Goal: Submit feedback/report problem

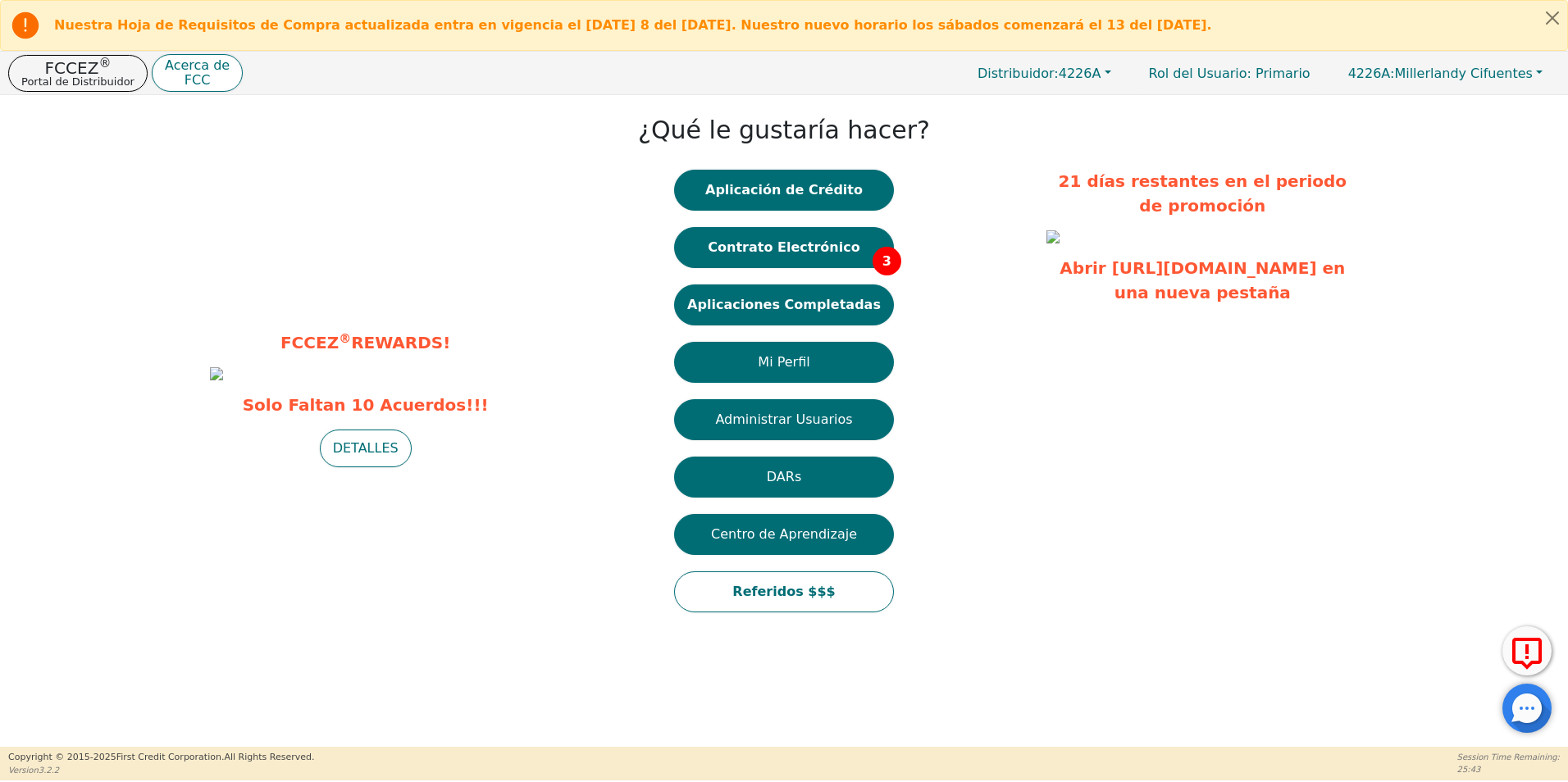
click at [1532, 718] on div at bounding box center [1526, 709] width 49 height 49
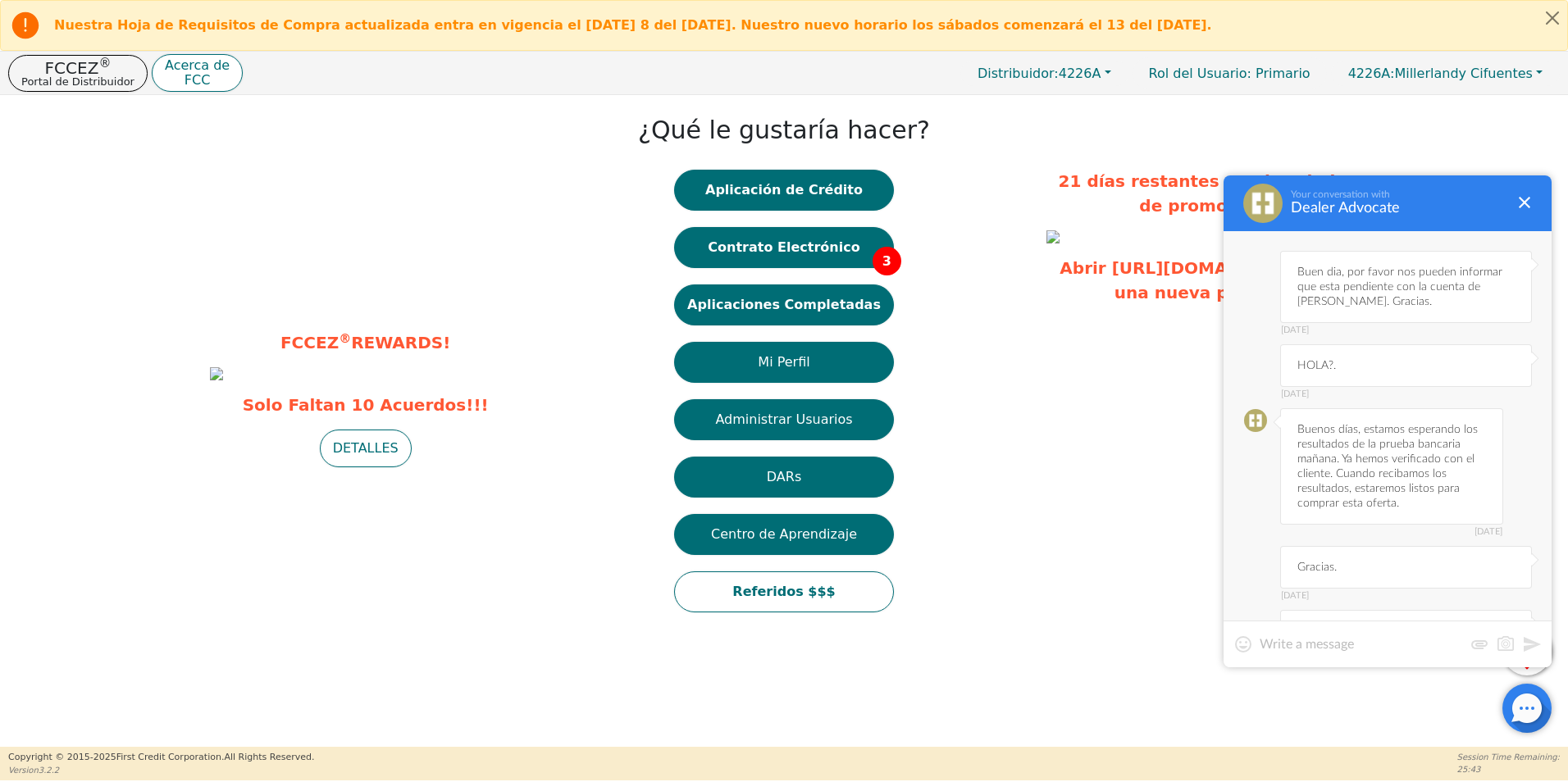
scroll to position [1758, 0]
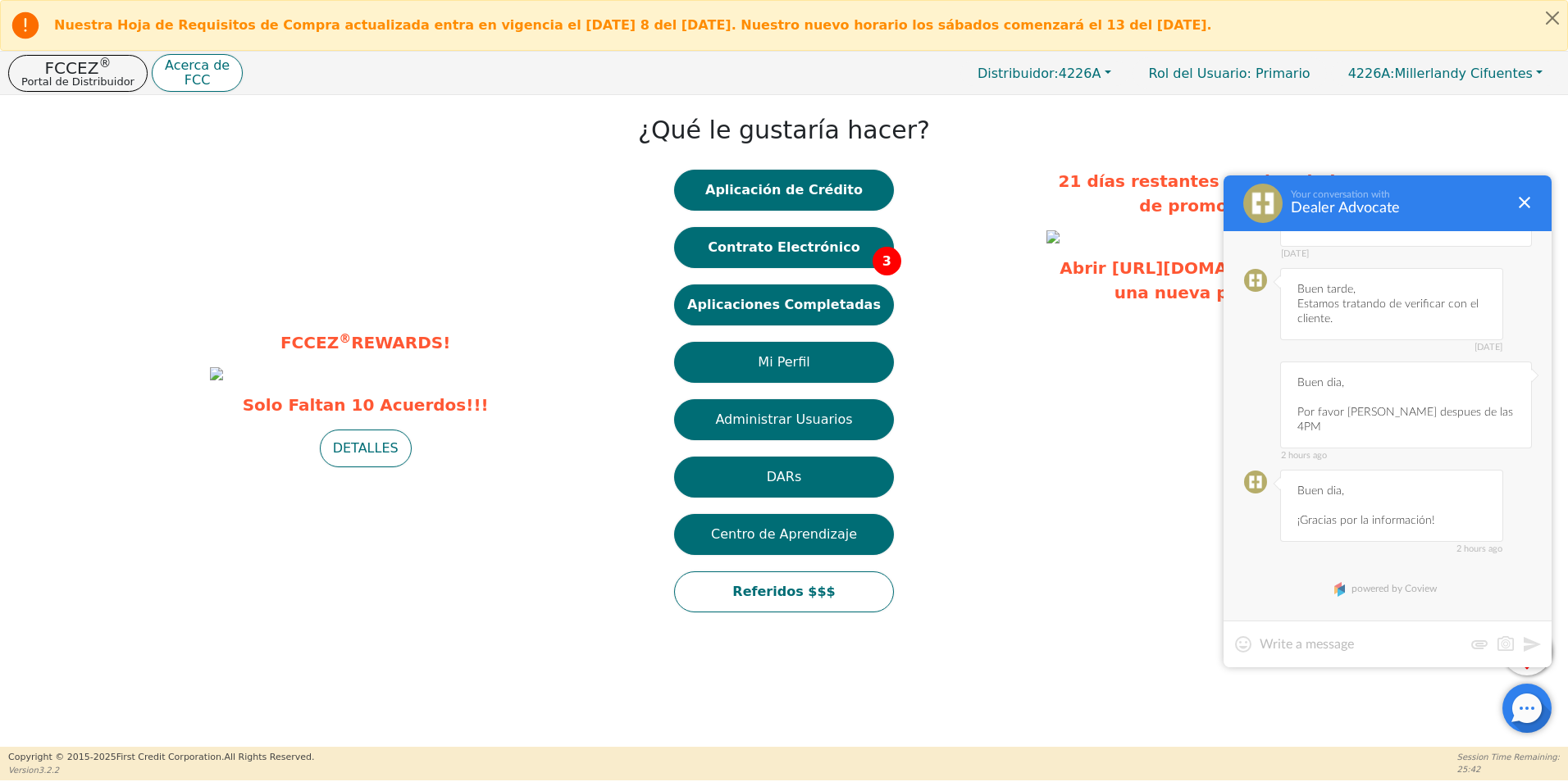
click at [1389, 648] on textarea at bounding box center [1361, 644] width 203 height 17
click at [1352, 651] on textarea at bounding box center [1361, 644] width 203 height 17
click at [1336, 651] on textarea at bounding box center [1361, 644] width 203 height 17
click at [1312, 648] on textarea at bounding box center [1361, 644] width 203 height 17
click at [1291, 648] on textarea at bounding box center [1361, 644] width 203 height 17
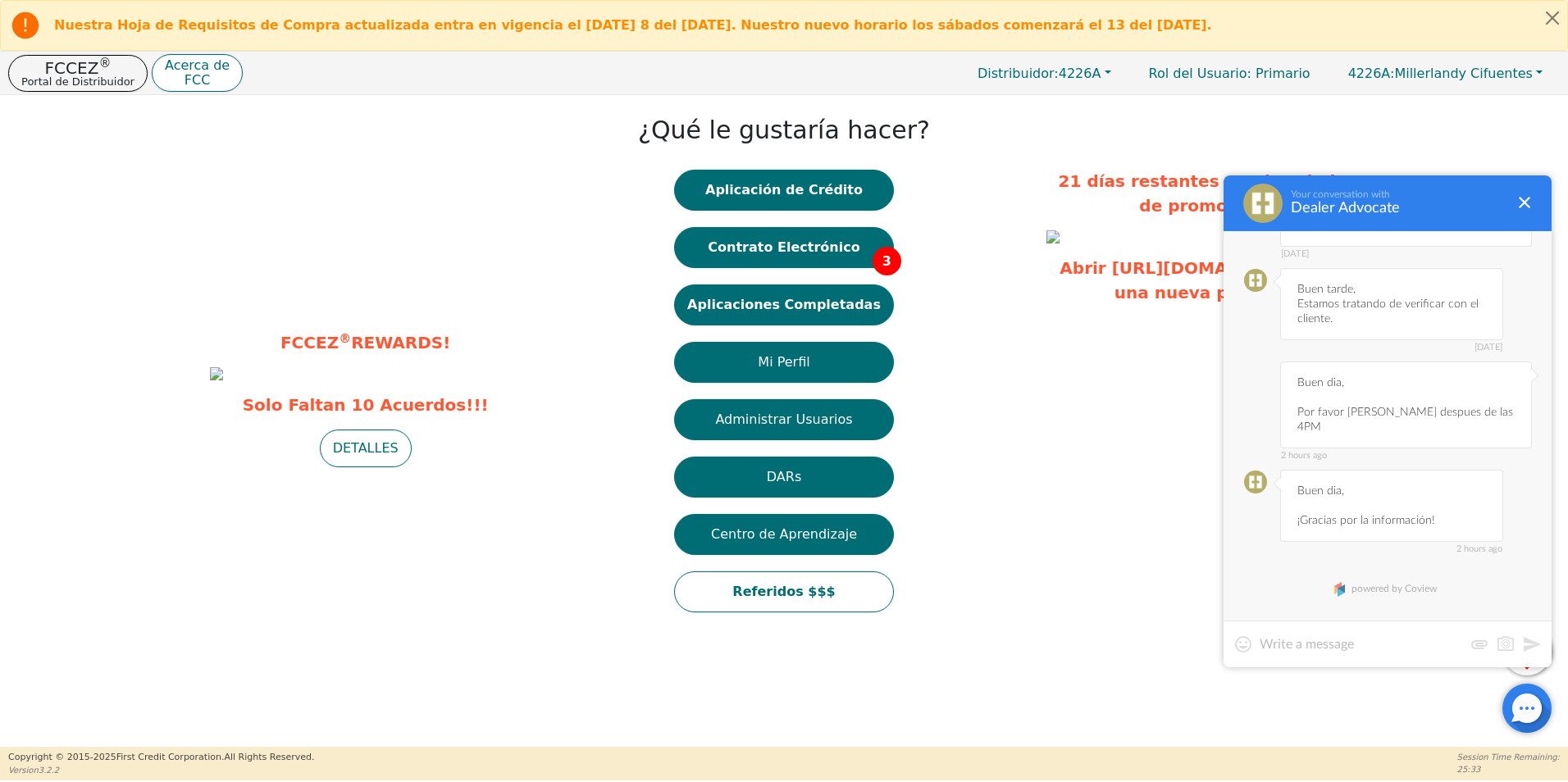
click at [1291, 648] on textarea at bounding box center [1361, 644] width 203 height 17
type textarea "Buena tarde, [PERSON_NAME] rechazada."
